Goal: Task Accomplishment & Management: Complete application form

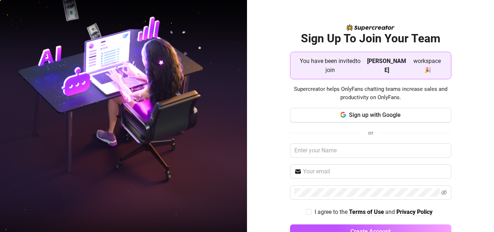
scroll to position [22, 0]
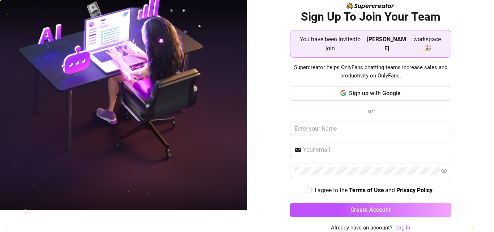
click at [466, 15] on div "Sign Up To Join Your Team You have been invited to join [PERSON_NAME] workspace…" at bounding box center [370, 94] width 247 height 232
click at [340, 128] on input "text" at bounding box center [370, 128] width 161 height 14
type input "DEEJERRYMAN"
click at [325, 151] on input "text" at bounding box center [375, 149] width 144 height 9
type input "[EMAIL_ADDRESS][DOMAIN_NAME]"
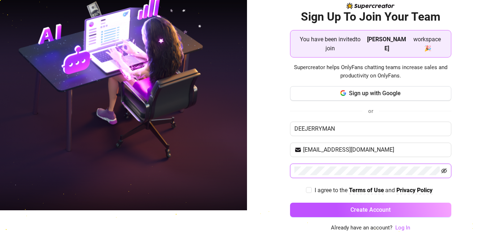
click at [443, 171] on icon "eye-invisible" at bounding box center [443, 170] width 1 height 1
click at [306, 191] on input "I agree to the Terms of Use and Privacy Policy" at bounding box center [308, 189] width 5 height 5
checkbox input "true"
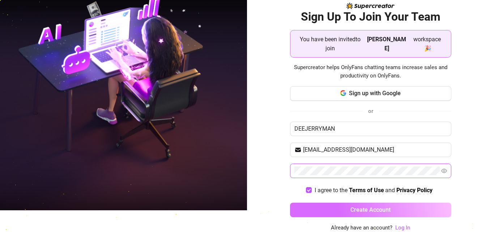
click at [369, 208] on span "Create Account" at bounding box center [370, 209] width 40 height 7
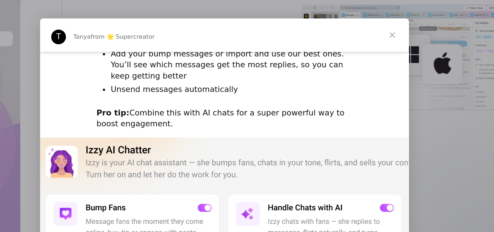
scroll to position [131, 0]
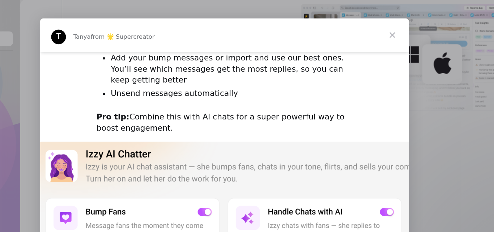
click at [288, 25] on span "Close" at bounding box center [288, 27] width 26 height 26
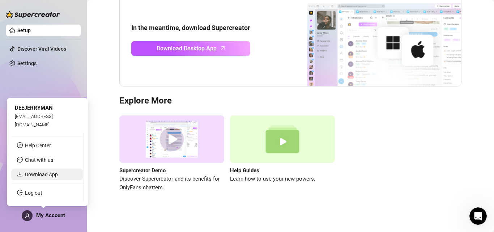
click at [47, 174] on link "Download App" at bounding box center [41, 174] width 33 height 6
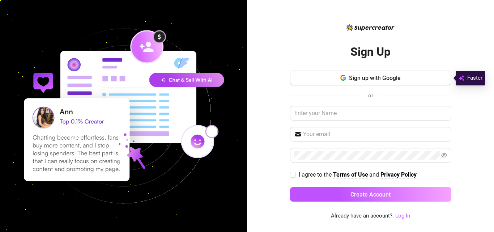
click at [205, 93] on img at bounding box center [123, 115] width 247 height 247
click at [206, 54] on img at bounding box center [123, 115] width 247 height 247
click at [371, 28] on img at bounding box center [370, 27] width 48 height 7
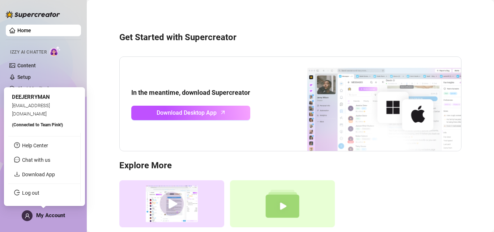
click at [50, 213] on span "My Account" at bounding box center [50, 215] width 29 height 7
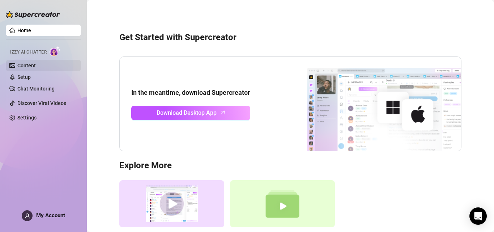
click at [30, 64] on link "Content" at bounding box center [26, 66] width 18 height 6
